Goal: Find specific page/section: Find specific page/section

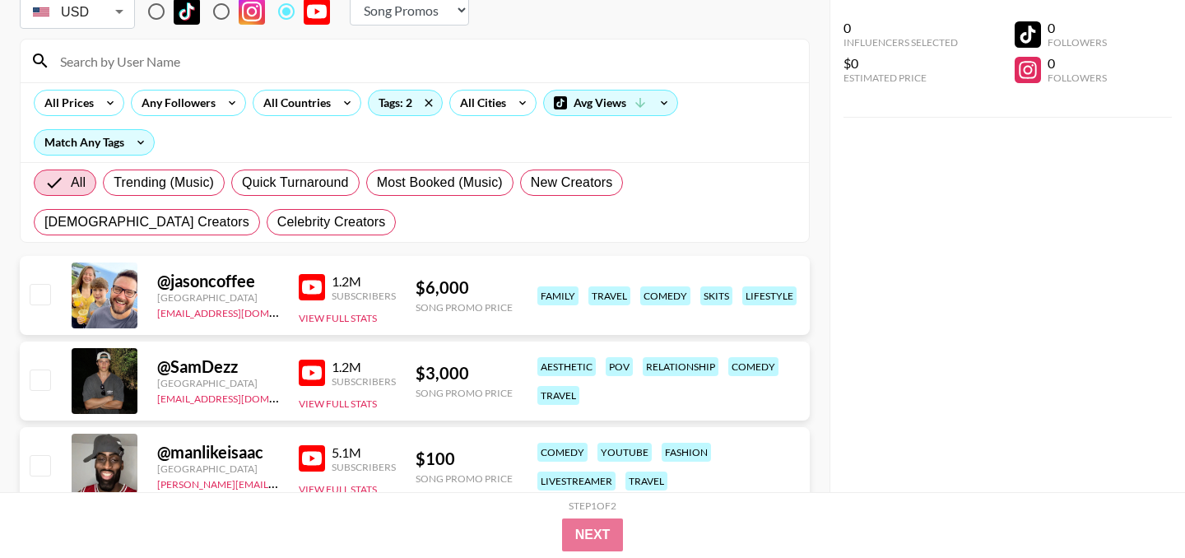
scroll to position [113, 0]
click at [351, 319] on button "View Full Stats" at bounding box center [338, 319] width 78 height 12
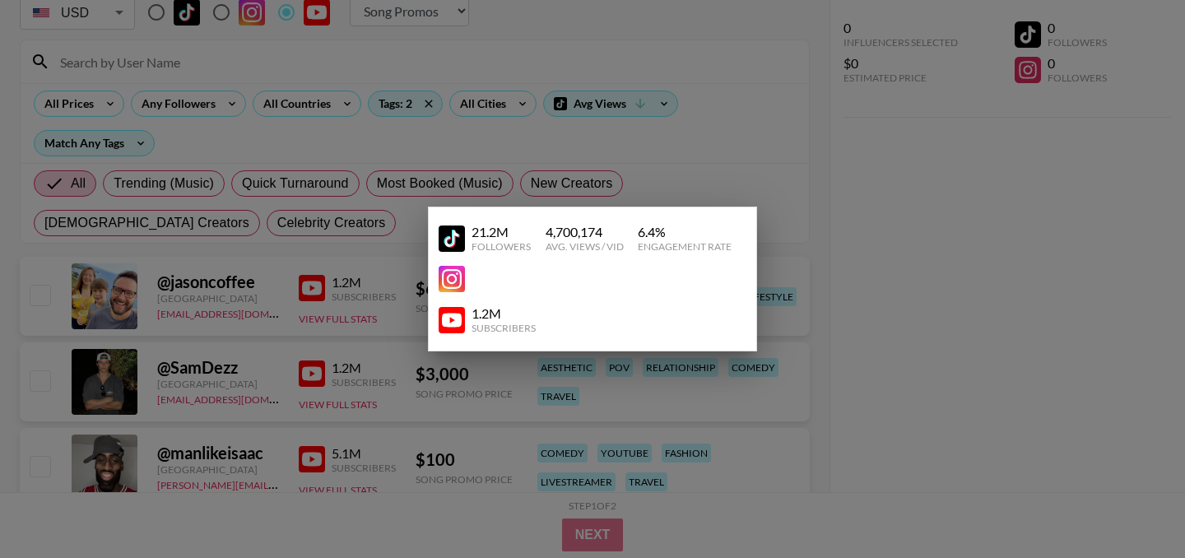
click at [369, 318] on div at bounding box center [592, 279] width 1185 height 558
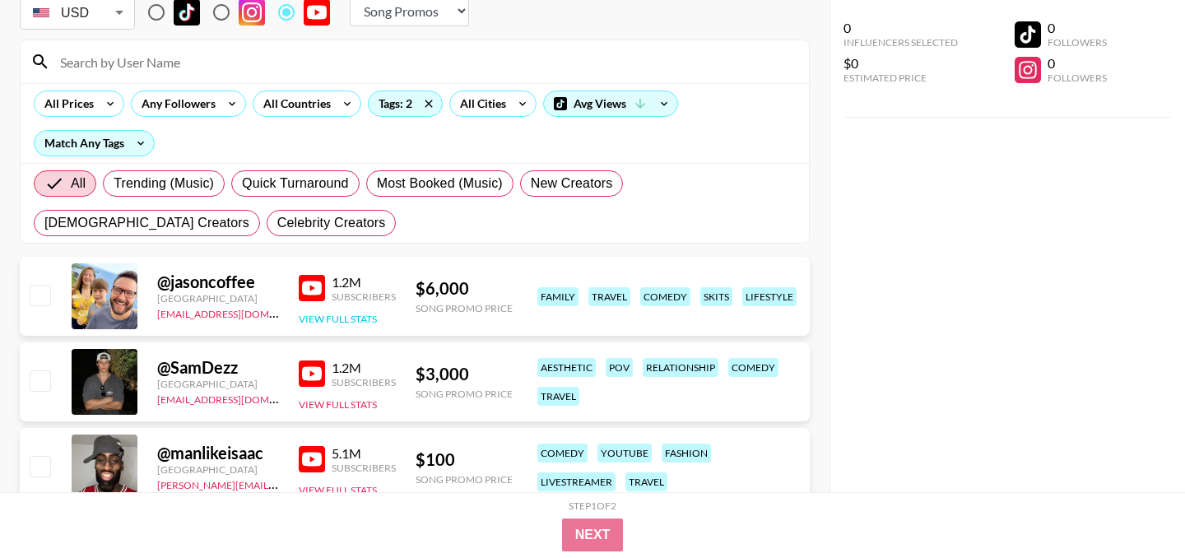
click at [346, 318] on button "View Full Stats" at bounding box center [338, 319] width 78 height 12
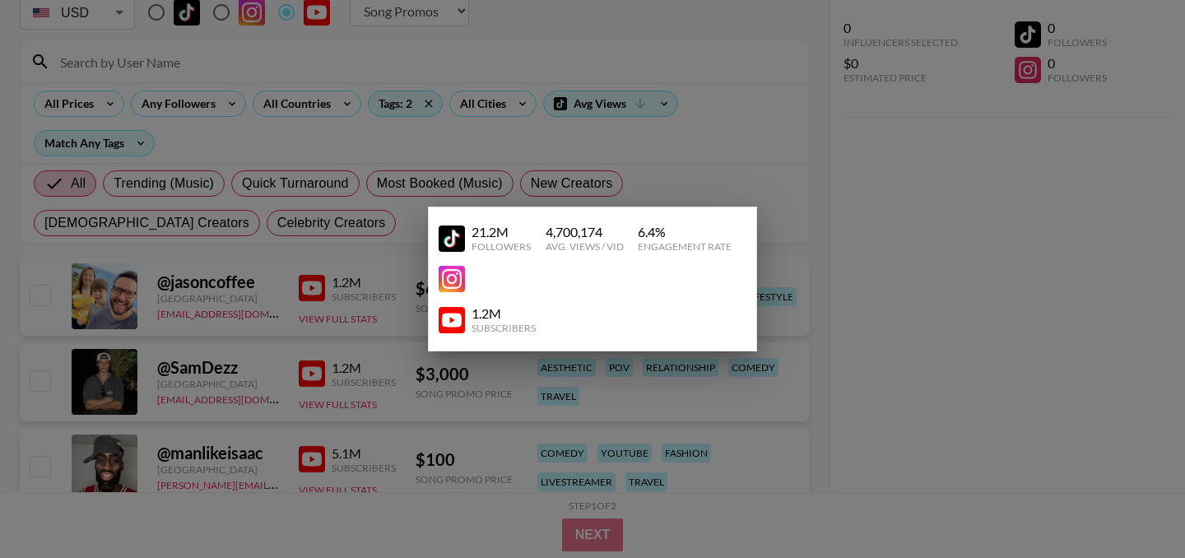
click at [462, 323] on img at bounding box center [452, 320] width 26 height 26
click at [388, 347] on div at bounding box center [592, 279] width 1185 height 558
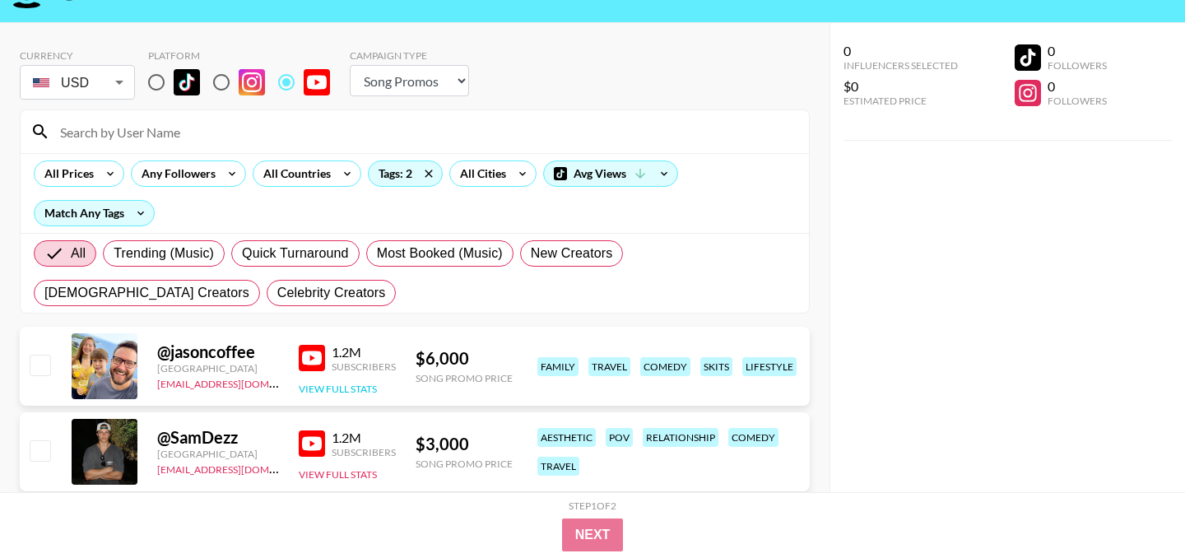
scroll to position [38, 0]
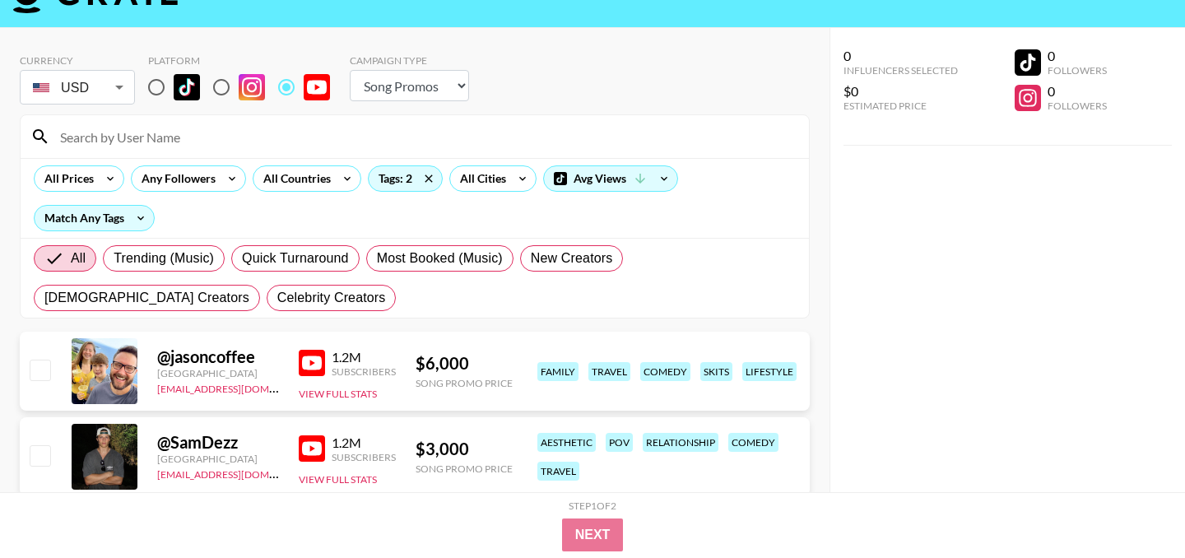
click at [423, 85] on select "Choose Type... Song Promos Brand Promos" at bounding box center [409, 85] width 119 height 31
select select "Brand"
click at [350, 70] on select "Choose Type... Song Promos Brand Promos" at bounding box center [409, 85] width 119 height 31
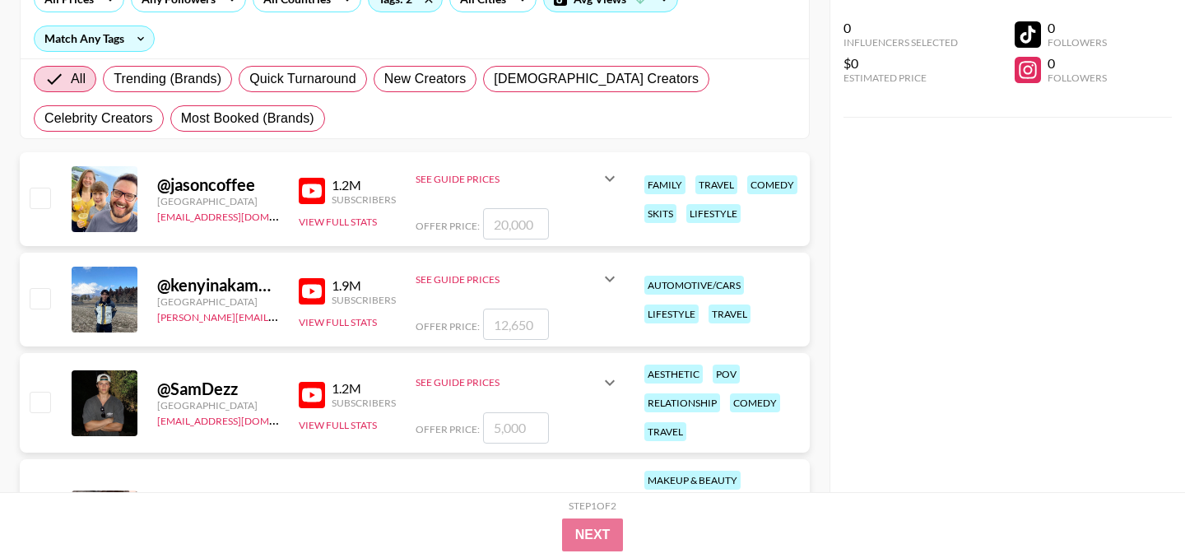
scroll to position [229, 0]
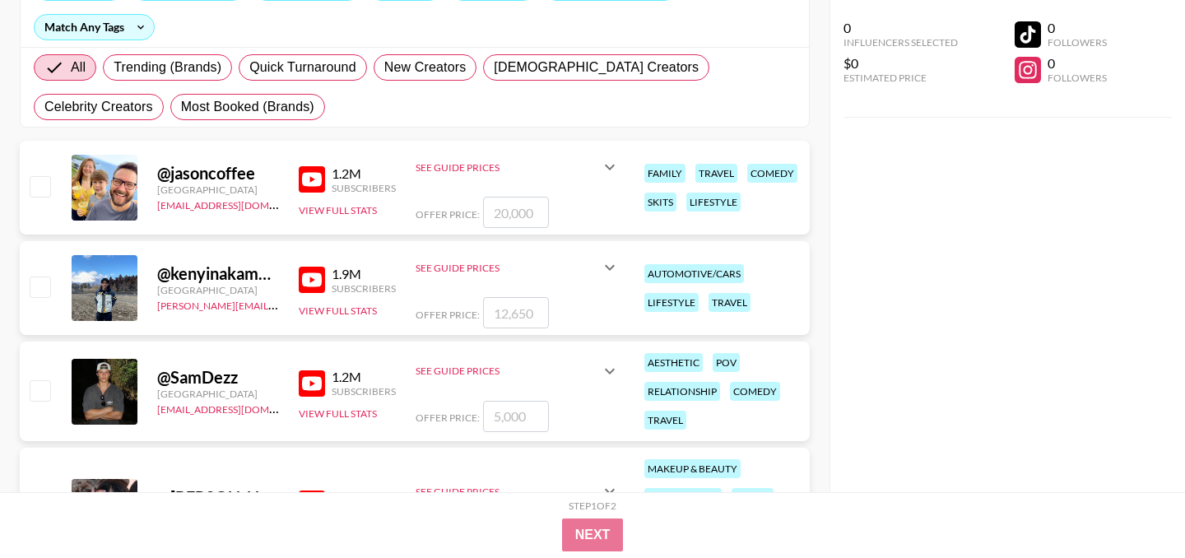
click at [601, 163] on icon at bounding box center [610, 167] width 20 height 20
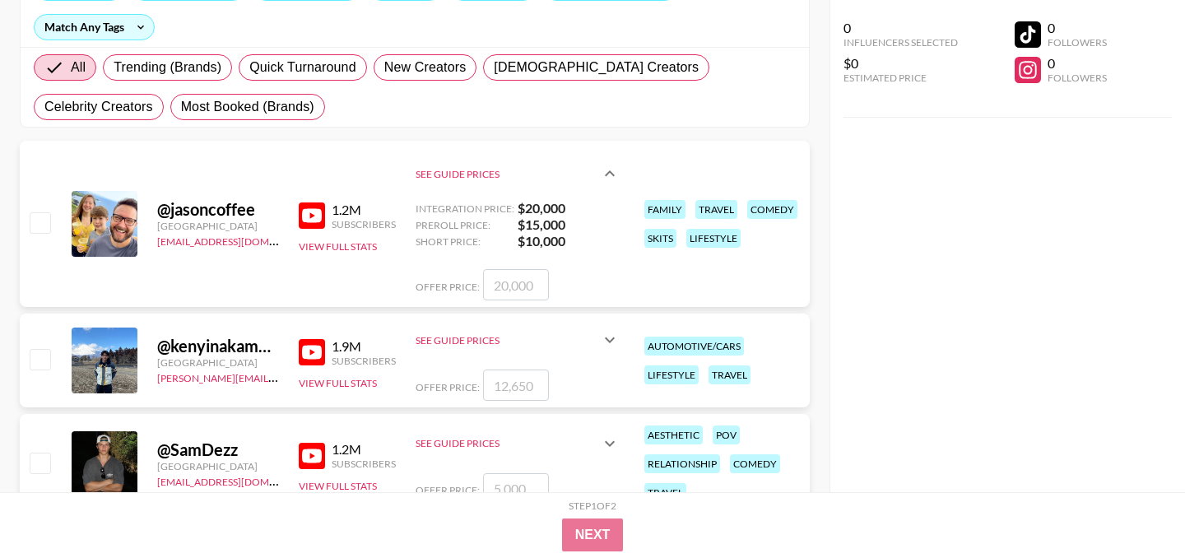
click at [606, 168] on icon at bounding box center [610, 174] width 20 height 20
